Goal: Task Accomplishment & Management: Use online tool/utility

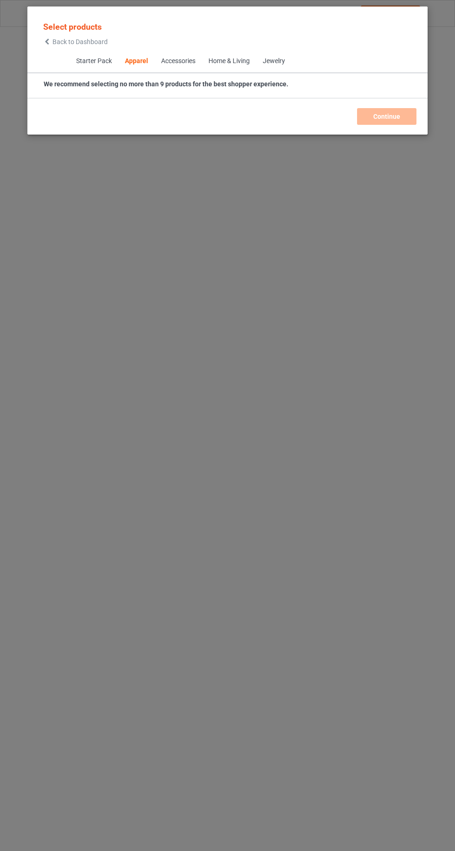
click at [47, 41] on icon at bounding box center [47, 42] width 8 height 6
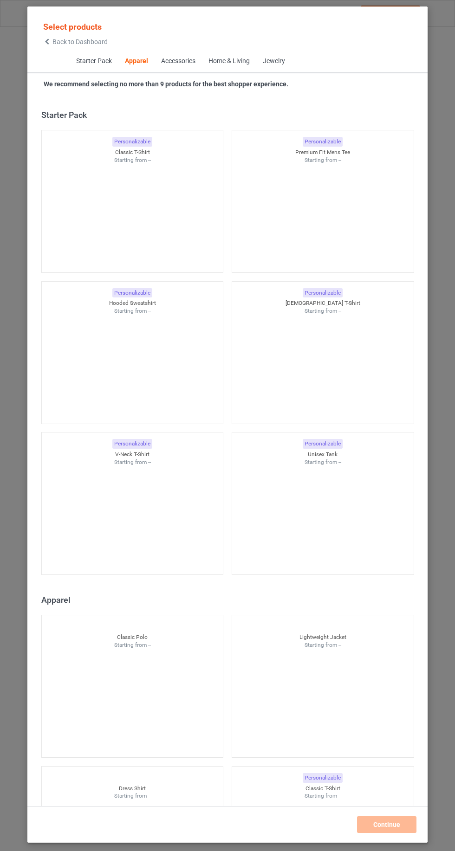
scroll to position [497, 0]
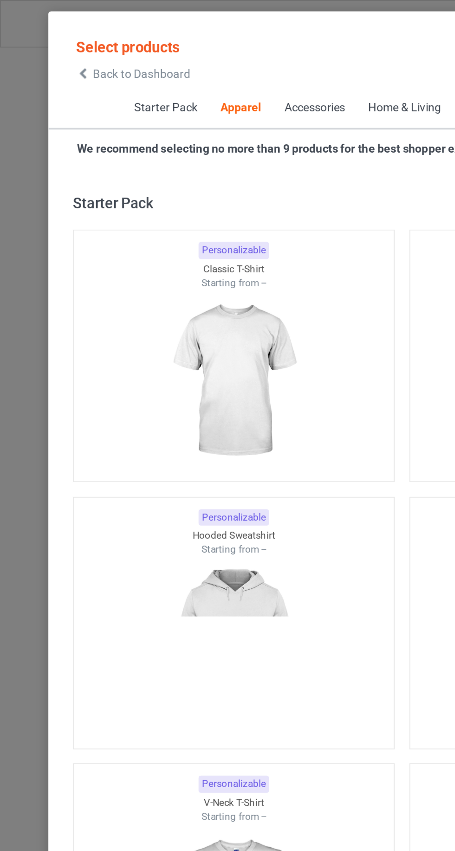
scroll to position [497, 0]
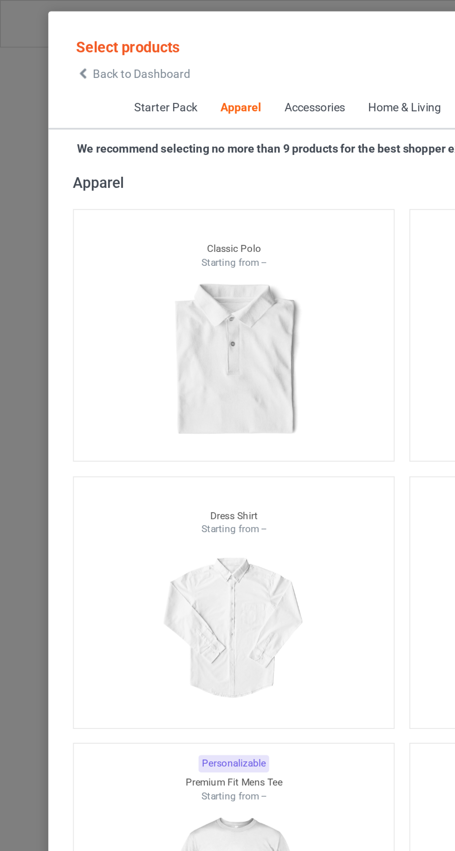
click at [59, 42] on span "Back to Dashboard" at bounding box center [79, 41] width 55 height 7
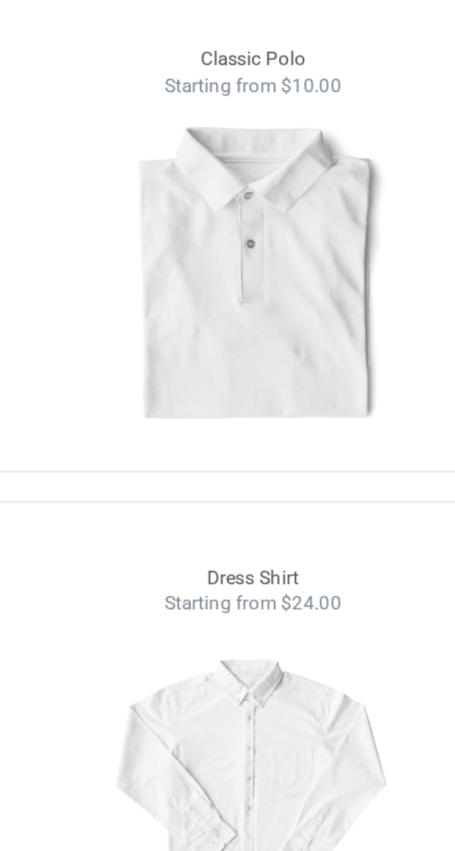
scroll to position [499, 0]
